Goal: Complete application form

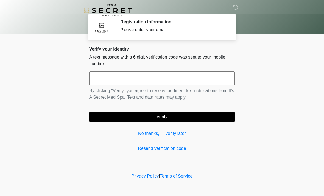
click at [175, 81] on input "text" at bounding box center [161, 78] width 145 height 14
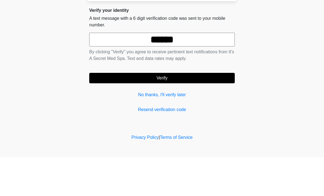
type input "******"
click at [197, 111] on button "Verify" at bounding box center [161, 116] width 145 height 10
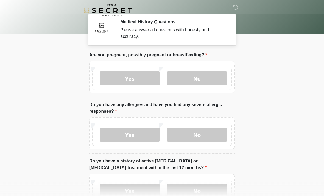
click at [215, 83] on label "No" at bounding box center [197, 78] width 60 height 14
click at [208, 135] on label "No" at bounding box center [197, 135] width 60 height 14
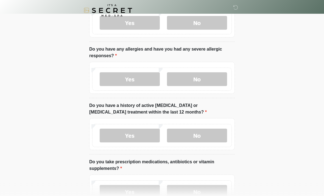
click at [203, 135] on label "No" at bounding box center [197, 135] width 60 height 14
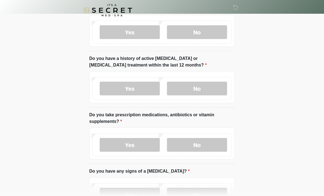
click at [204, 147] on label "No" at bounding box center [197, 145] width 60 height 14
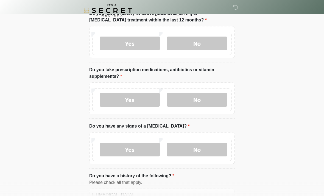
click at [205, 152] on label "No" at bounding box center [197, 149] width 60 height 14
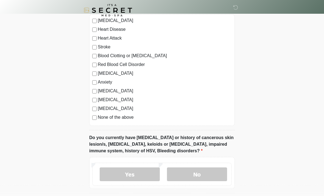
scroll to position [326, 0]
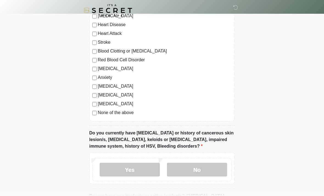
click at [209, 170] on label "No" at bounding box center [197, 169] width 60 height 14
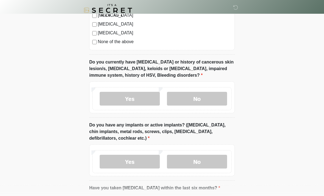
scroll to position [405, 0]
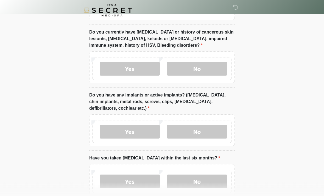
click at [215, 131] on label "No" at bounding box center [197, 132] width 60 height 14
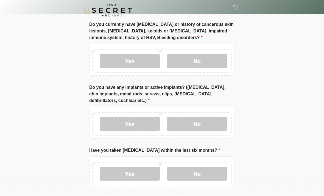
scroll to position [457, 0]
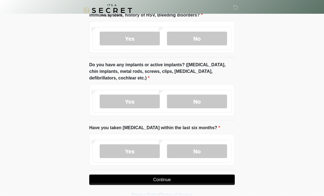
click at [207, 151] on label "No" at bounding box center [197, 151] width 60 height 14
click at [200, 180] on button "Continue" at bounding box center [161, 179] width 145 height 10
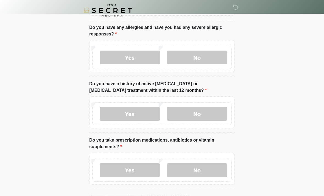
scroll to position [0, 0]
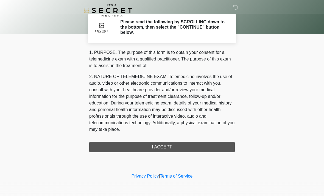
click at [185, 146] on div "1. PURPOSE. The purpose of this form is to obtain your consent for a telemedici…" at bounding box center [161, 100] width 145 height 103
click at [189, 149] on div "1. PURPOSE. The purpose of this form is to obtain your consent for a telemedici…" at bounding box center [161, 100] width 145 height 103
click at [170, 146] on div "1. PURPOSE. The purpose of this form is to obtain your consent for a telemedici…" at bounding box center [161, 100] width 145 height 103
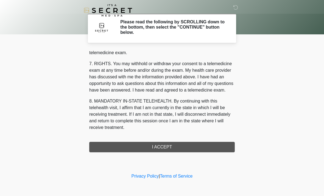
scroll to position [232, 0]
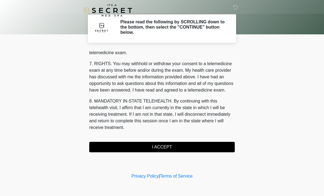
click at [169, 147] on button "I ACCEPT" at bounding box center [161, 147] width 145 height 10
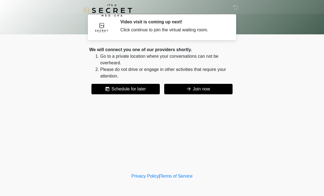
click at [225, 90] on button "Join now" at bounding box center [198, 89] width 68 height 10
